Goal: Task Accomplishment & Management: Use online tool/utility

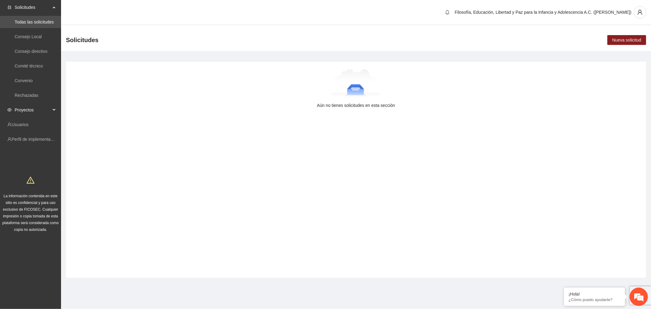
click at [49, 111] on span "Proyectos" at bounding box center [33, 110] width 36 height 12
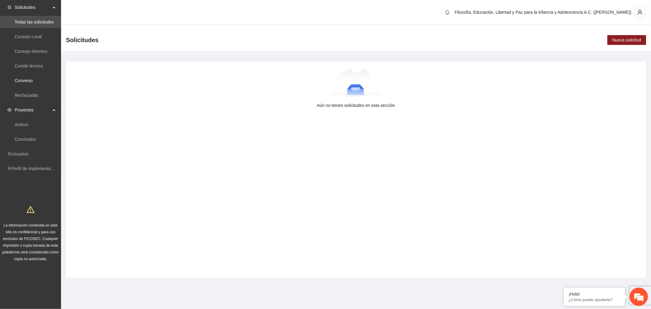
click at [33, 80] on link "Convenio" at bounding box center [24, 80] width 18 height 5
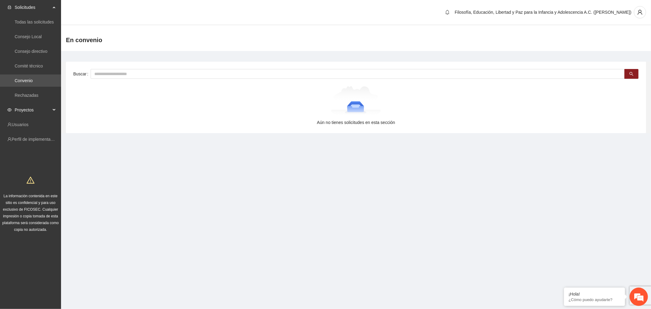
click at [27, 109] on span "Proyectos" at bounding box center [33, 110] width 36 height 12
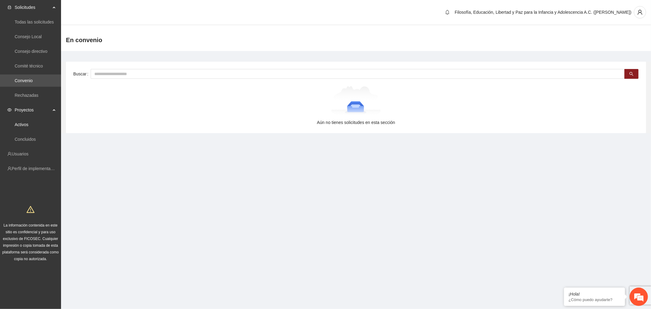
click at [26, 122] on link "Activos" at bounding box center [22, 124] width 14 height 5
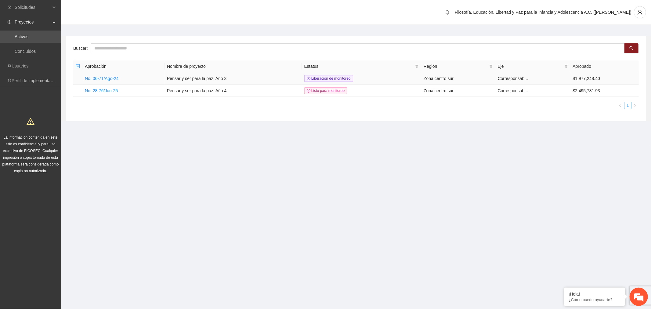
click at [106, 77] on link "No. 06-71/Ago-24" at bounding box center [102, 78] width 34 height 5
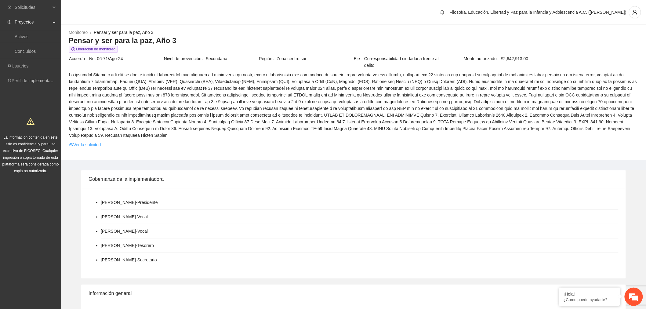
click at [26, 24] on span "Proyectos" at bounding box center [33, 22] width 36 height 12
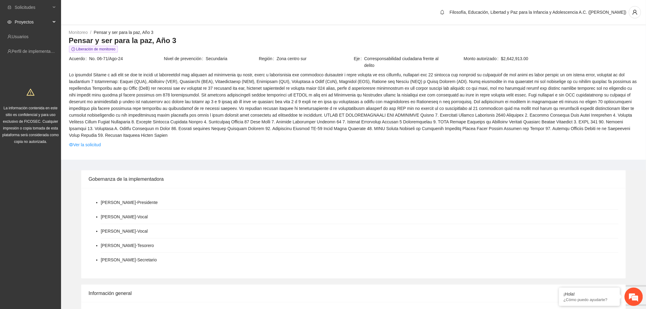
click at [26, 24] on span "Proyectos" at bounding box center [33, 22] width 36 height 12
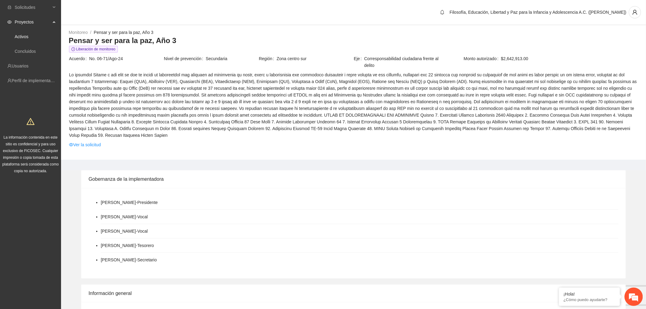
click at [23, 34] on link "Activos" at bounding box center [22, 36] width 14 height 5
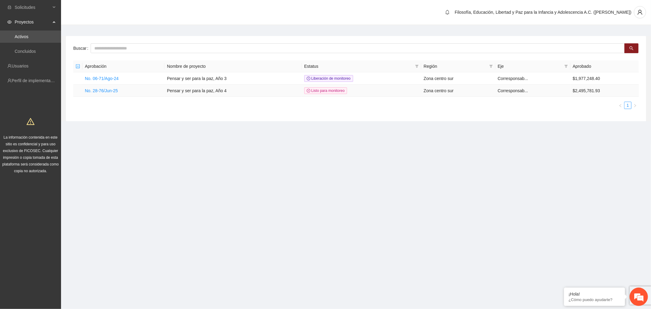
click at [94, 90] on link "No. 28-76/Jun-25" at bounding box center [101, 90] width 33 height 5
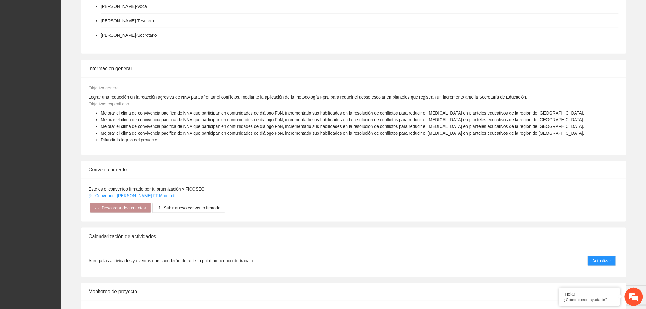
scroll to position [237, 0]
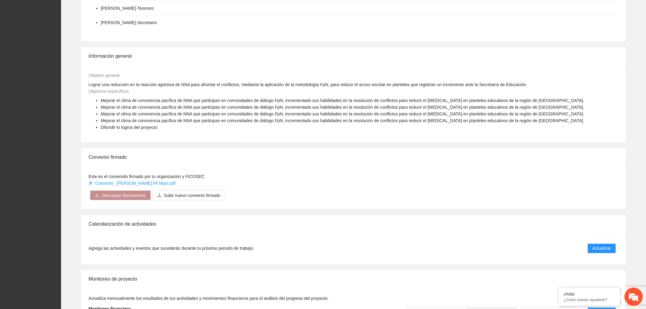
click at [138, 182] on link "Convenio_ [PERSON_NAME].FF.Mpio.pdf" at bounding box center [132, 183] width 88 height 5
click at [31, 77] on div "Solicitudes Proyectos Activos Concluidos Usuarios Perfil de implementadora La i…" at bounding box center [30, 142] width 61 height 759
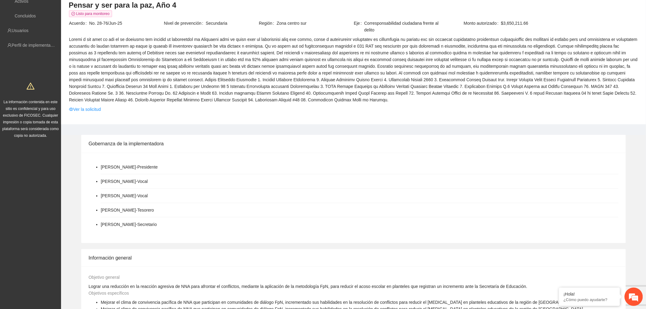
scroll to position [0, 0]
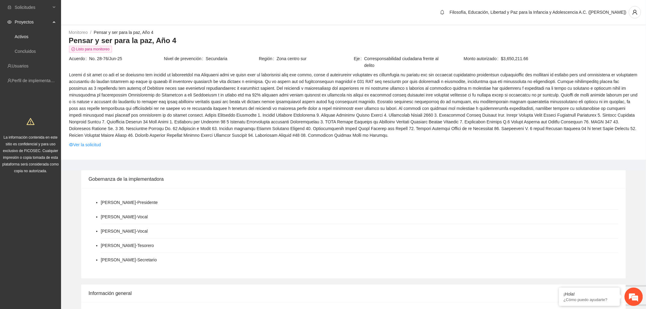
click at [28, 35] on link "Activos" at bounding box center [22, 36] width 14 height 5
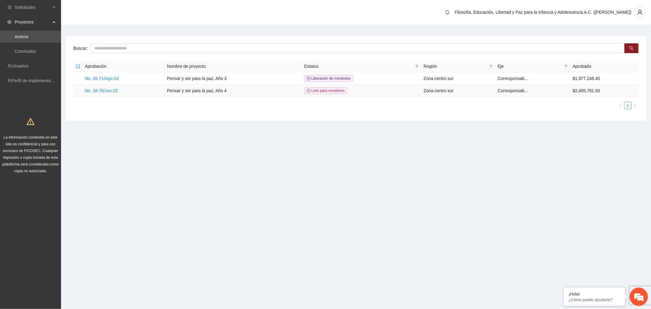
click at [113, 90] on link "No. 28-76/Jun-25" at bounding box center [101, 90] width 33 height 5
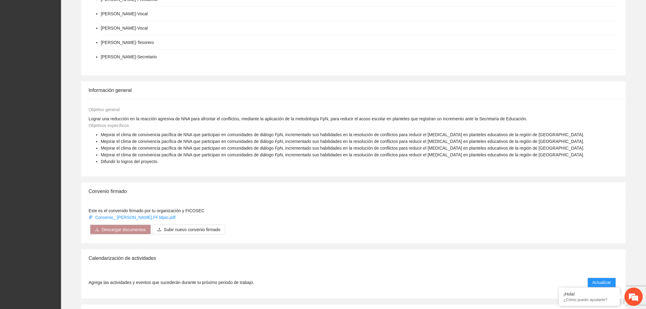
scroll to position [271, 0]
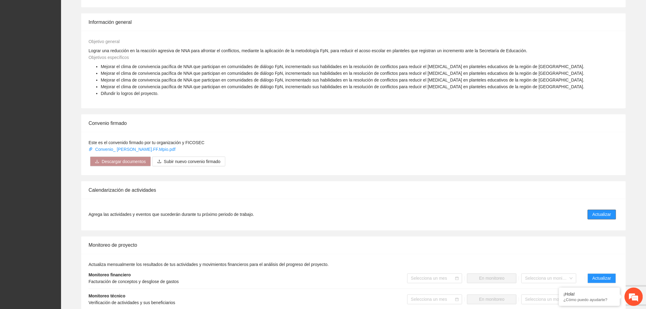
click at [605, 211] on span "Actualizar" at bounding box center [601, 214] width 19 height 7
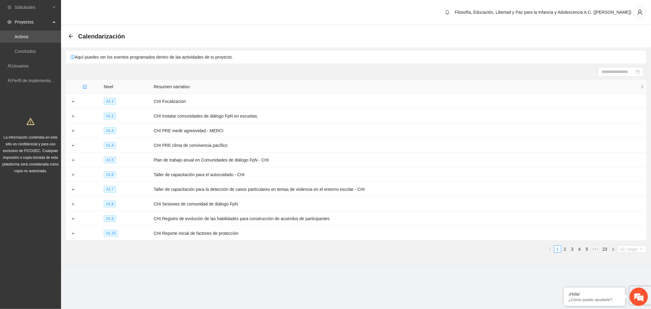
click at [622, 248] on span "10 / page" at bounding box center [632, 249] width 24 height 7
click at [627, 294] on div "100 / page" at bounding box center [631, 289] width 29 height 10
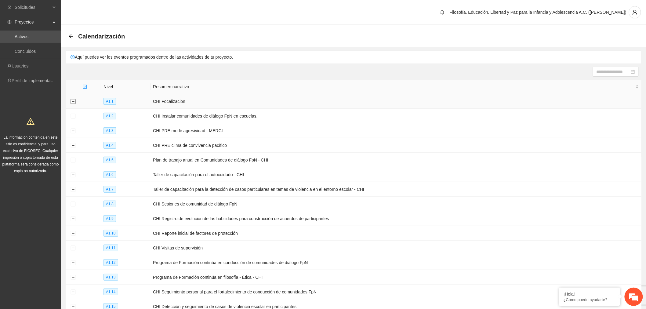
click at [73, 101] on button "Expand row" at bounding box center [72, 101] width 5 height 5
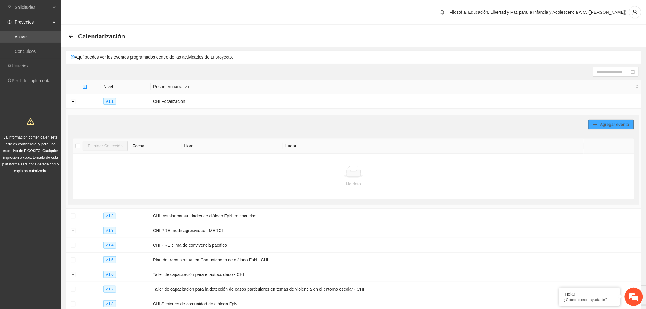
click at [617, 126] on span "Agregar evento" at bounding box center [614, 124] width 29 height 7
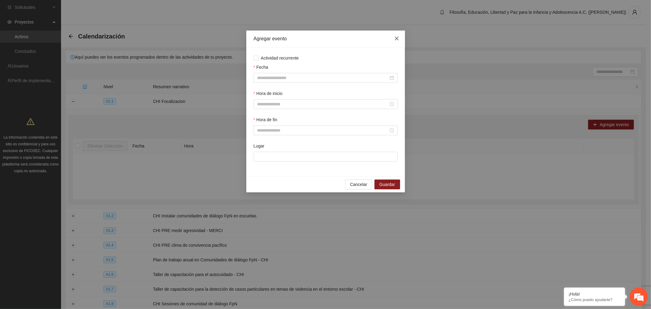
click at [394, 39] on icon "close" at bounding box center [396, 38] width 5 height 5
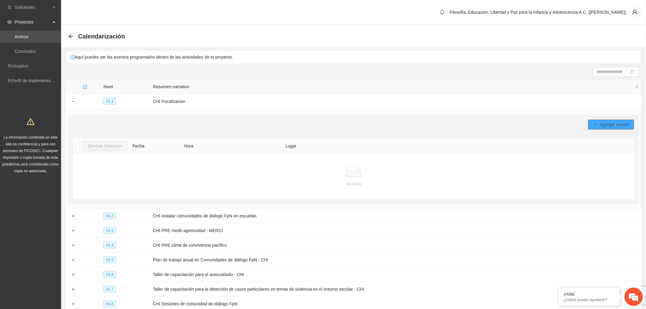
click at [606, 127] on span "Agregar evento" at bounding box center [614, 124] width 29 height 7
